Goal: Task Accomplishment & Management: Manage account settings

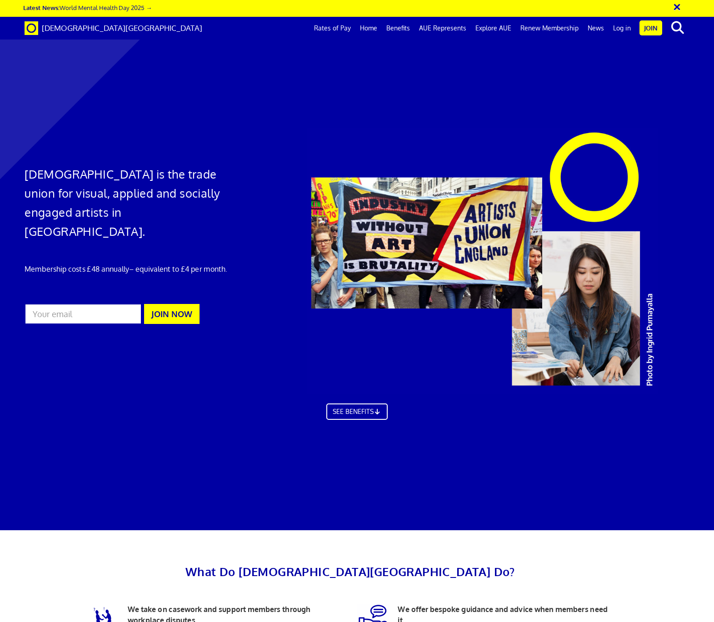
scroll to position [0, 7]
click at [624, 30] on link "Log in" at bounding box center [622, 28] width 27 height 23
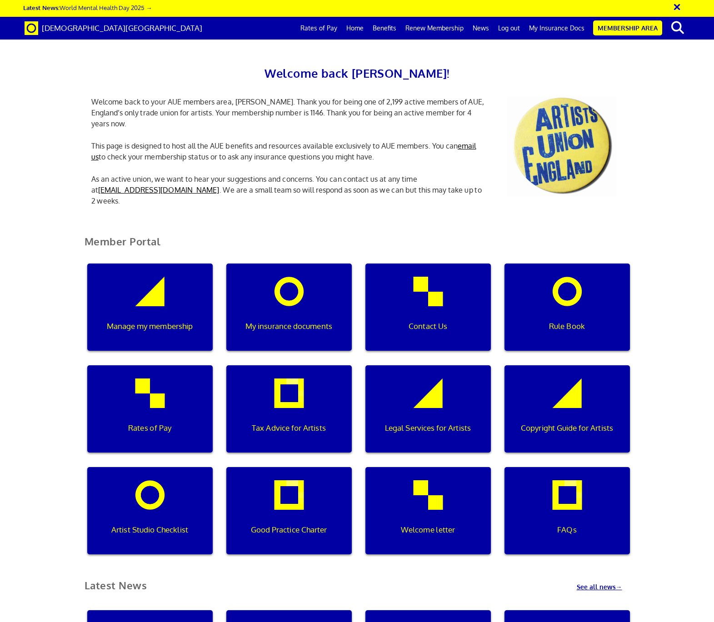
scroll to position [0, 3]
drag, startPoint x: 380, startPoint y: 205, endPoint x: 333, endPoint y: 266, distance: 76.5
click at [380, 205] on div "Welcome back [PERSON_NAME]! Welcome back to your AUE members area, [PERSON_NAME…" at bounding box center [358, 125] width 546 height 186
click at [307, 296] on div "My insurance documents" at bounding box center [288, 307] width 125 height 87
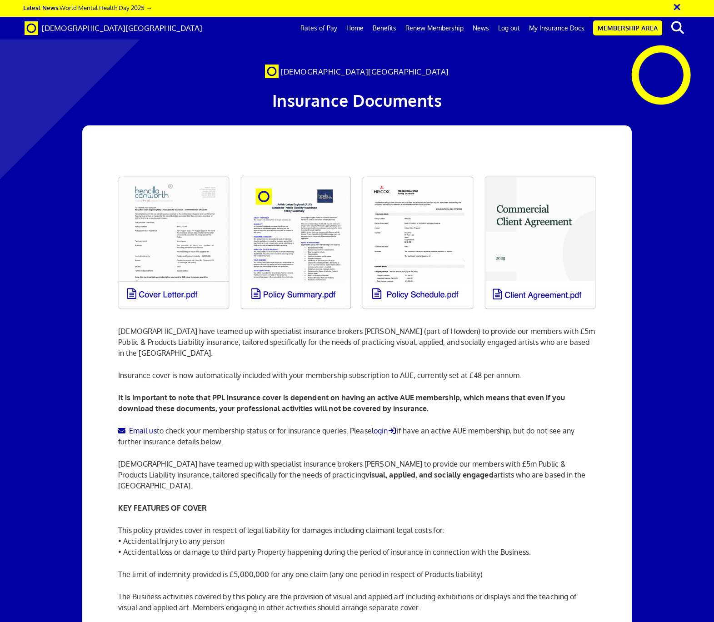
scroll to position [0, 7]
drag, startPoint x: 412, startPoint y: 393, endPoint x: 368, endPoint y: 381, distance: 45.7
click at [412, 393] on p "It is important to note that PPL insurance cover is dependent on having an acti…" at bounding box center [356, 403] width 477 height 22
click at [306, 227] on link at bounding box center [296, 243] width 122 height 144
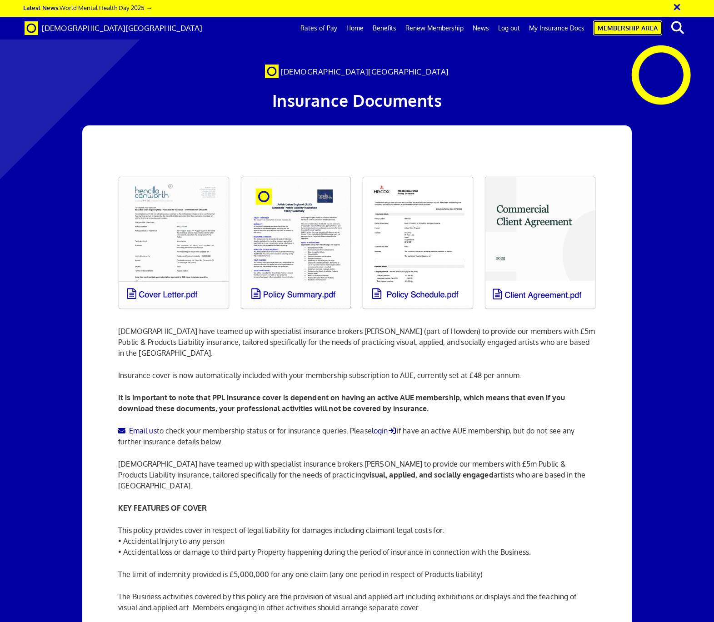
click at [642, 25] on link "Membership Area" at bounding box center [627, 27] width 69 height 15
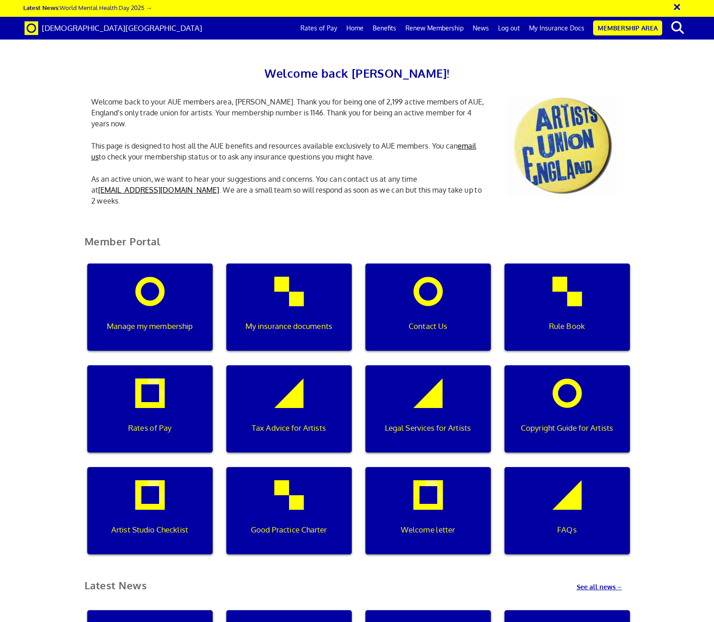
scroll to position [31, 0]
click at [158, 270] on div "Manage my membership" at bounding box center [149, 307] width 125 height 87
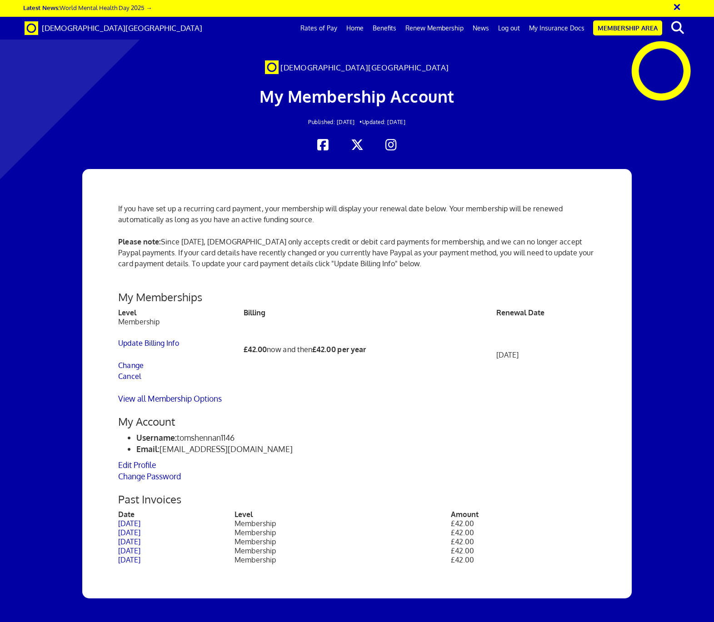
scroll to position [0, 7]
